Goal: Information Seeking & Learning: Compare options

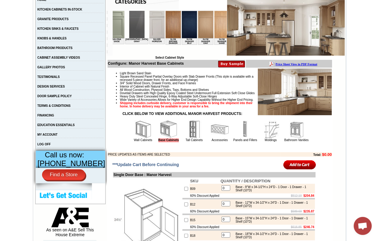
scroll to position [0, 894]
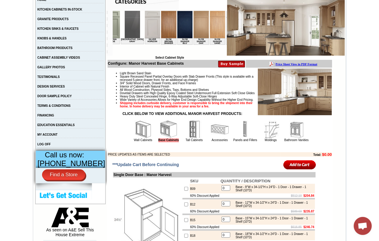
click at [242, 31] on img at bounding box center [249, 24] width 15 height 27
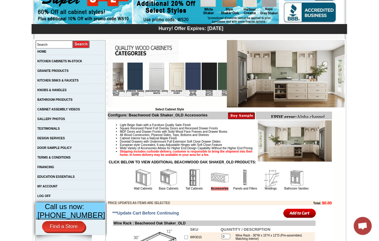
scroll to position [0, 761]
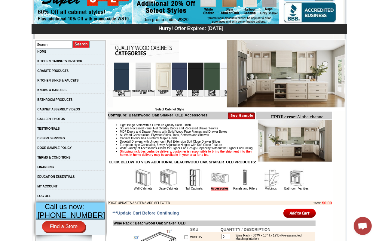
click at [220, 78] on img at bounding box center [227, 75] width 15 height 27
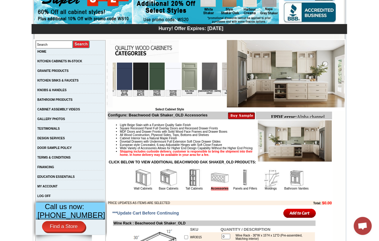
scroll to position [0, 830]
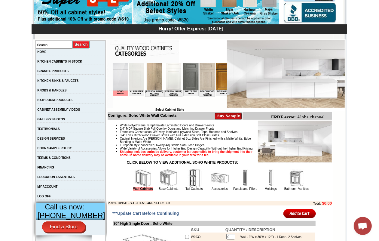
scroll to position [188, 0]
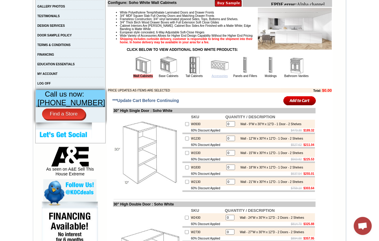
click at [213, 78] on link "Accessories" at bounding box center [220, 75] width 16 height 3
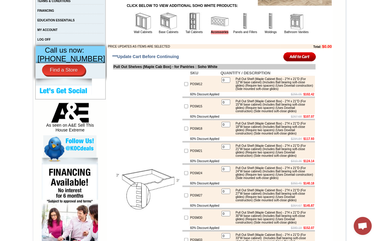
scroll to position [226, 0]
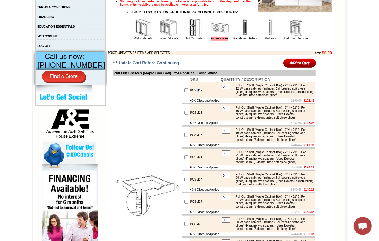
click at [191, 98] on td "POSM12" at bounding box center [205, 90] width 30 height 16
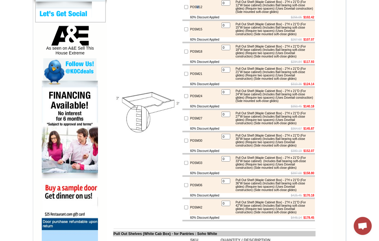
scroll to position [263, 0]
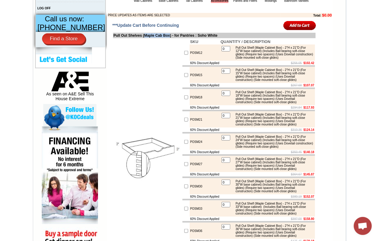
drag, startPoint x: 143, startPoint y: 43, endPoint x: 173, endPoint y: 42, distance: 29.5
click at [173, 38] on td "Pull Out Shelves (Maple Cab Box) - for Pantries : Soho White" at bounding box center [214, 35] width 203 height 5
copy td "Maple Cab Box"
click at [151, 86] on td at bounding box center [147, 152] width 69 height 229
click at [162, 92] on td at bounding box center [147, 152] width 69 height 229
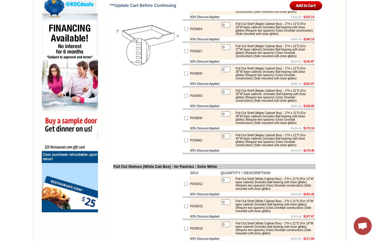
scroll to position [489, 0]
